Goal: Navigation & Orientation: Find specific page/section

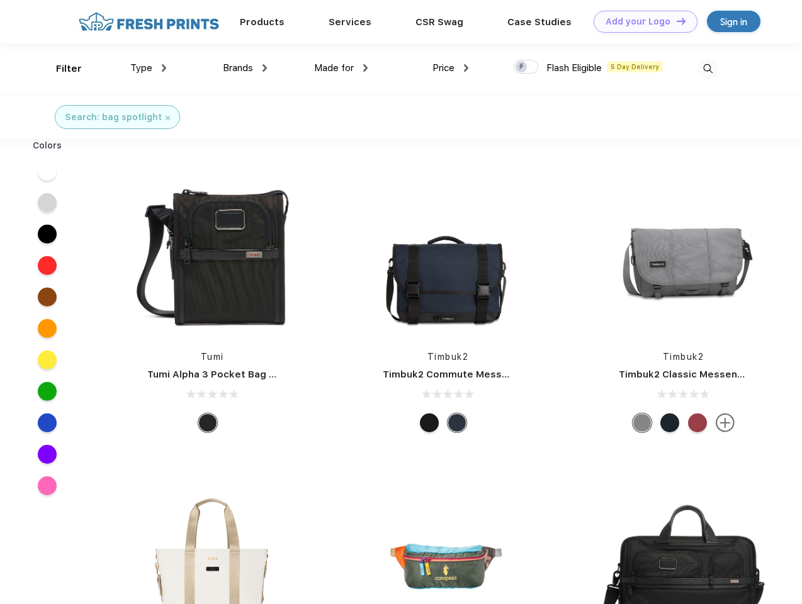
click at [640, 21] on link "Add your Logo Design Tool" at bounding box center [645, 22] width 104 height 22
click at [0, 0] on div "Design Tool" at bounding box center [0, 0] width 0 height 0
click at [675, 21] on link "Add your Logo Design Tool" at bounding box center [645, 22] width 104 height 22
click at [60, 69] on div "Filter" at bounding box center [69, 69] width 26 height 14
click at [148, 68] on span "Type" at bounding box center [141, 67] width 22 height 11
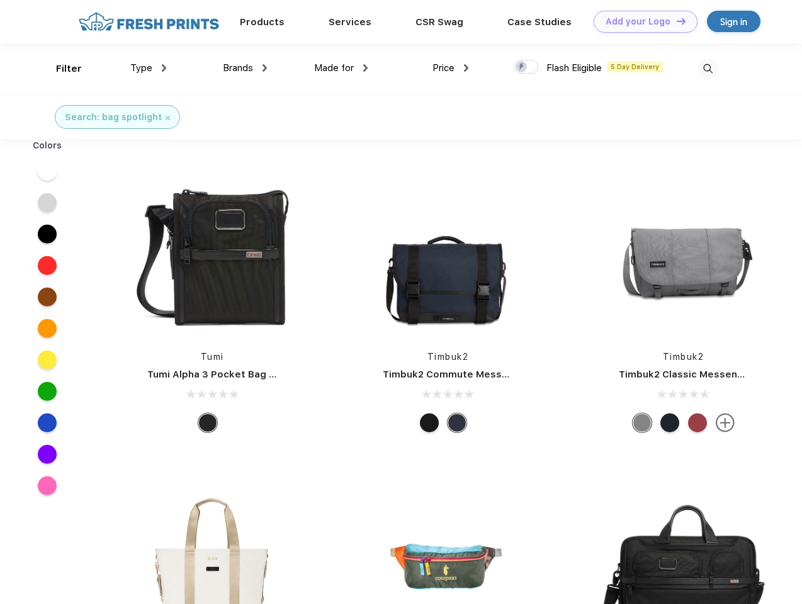
click at [245, 68] on span "Brands" at bounding box center [238, 67] width 30 height 11
click at [341, 68] on span "Made for" at bounding box center [334, 67] width 40 height 11
click at [450, 68] on span "Price" at bounding box center [443, 67] width 22 height 11
click at [526, 67] on div at bounding box center [525, 67] width 25 height 14
click at [522, 67] on input "checkbox" at bounding box center [517, 63] width 8 height 8
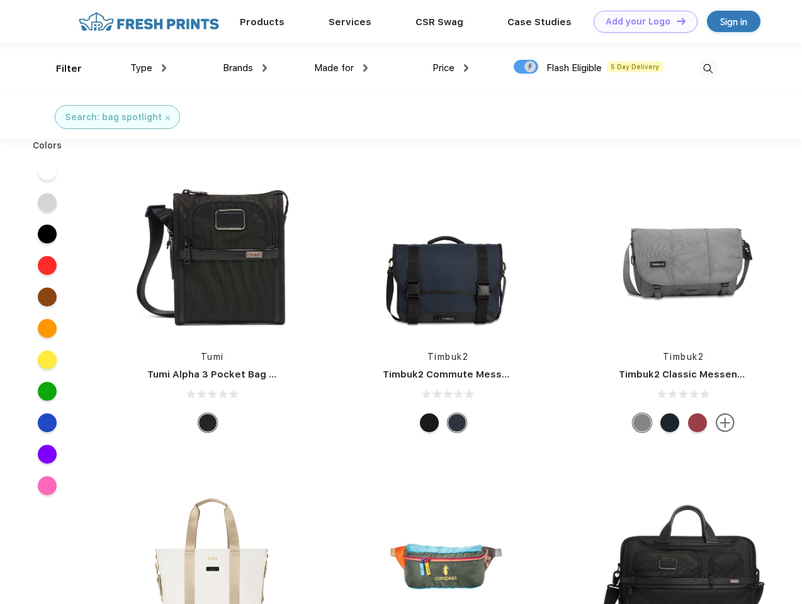
click at [707, 69] on img at bounding box center [707, 69] width 21 height 21
